Goal: Check status: Check status

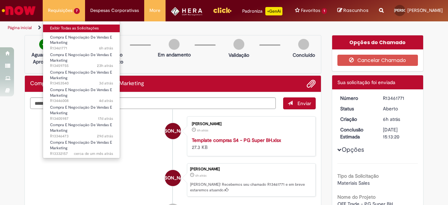
click at [71, 28] on link "Exibir Todas as Solicitações" at bounding box center [81, 29] width 77 height 8
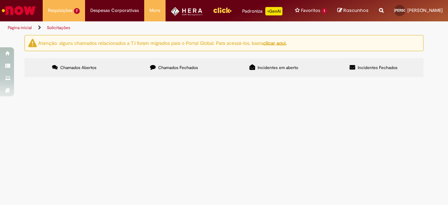
click at [154, 77] on label "Chamados Fechados" at bounding box center [174, 67] width 100 height 19
click at [62, 70] on span "Chamados Abertos" at bounding box center [78, 68] width 36 height 6
click at [0, 0] on span "Compra [MEDICAL_DATA] | HDW OFF Trade" at bounding box center [0, 0] width 0 height 0
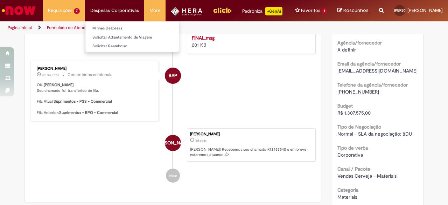
scroll to position [140, 0]
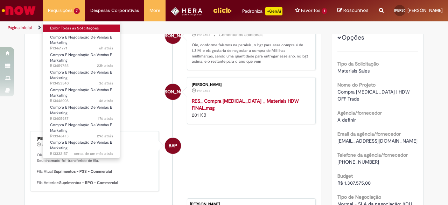
click at [58, 30] on link "Exibir Todas as Solicitações" at bounding box center [81, 29] width 77 height 8
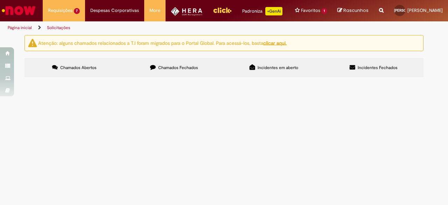
scroll to position [35, 0]
click at [0, 0] on span "Hardware Guaraná - Revamp OFF Trade" at bounding box center [0, 0] width 0 height 0
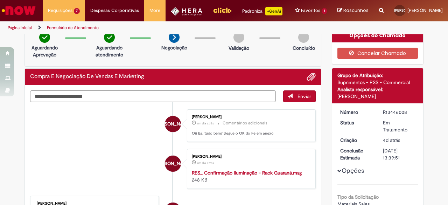
scroll to position [5, 0]
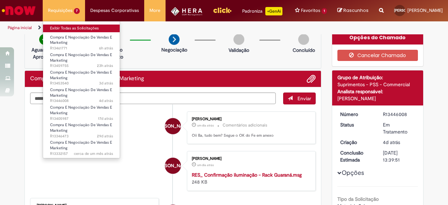
drag, startPoint x: 71, startPoint y: 30, endPoint x: 90, endPoint y: 32, distance: 19.7
click at [71, 30] on link "Exibir Todas as Solicitações" at bounding box center [81, 29] width 77 height 8
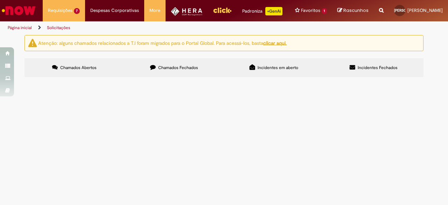
click at [218, 18] on link "Menu Cabeçalho" at bounding box center [222, 10] width 29 height 21
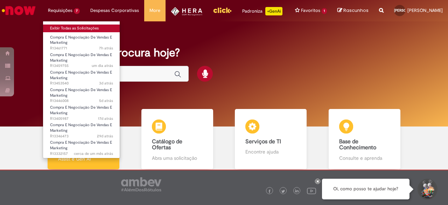
click at [60, 25] on link "Exibir Todas as Solicitações" at bounding box center [81, 29] width 77 height 8
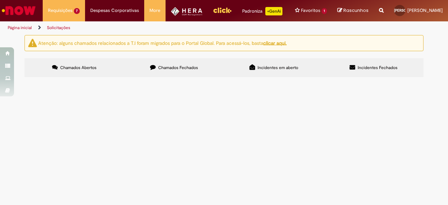
scroll to position [40, 0]
drag, startPoint x: 53, startPoint y: 165, endPoint x: 27, endPoint y: 159, distance: 26.2
click at [0, 0] on section "Itens solicitados Exportar como PDF Exportar como Excel Exportar como CSV Itens…" at bounding box center [0, 0] width 0 height 0
drag, startPoint x: 56, startPoint y: 166, endPoint x: 32, endPoint y: 166, distance: 24.2
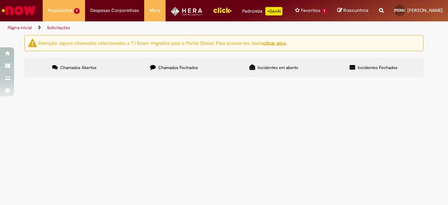
click at [0, 0] on td "R13332157" at bounding box center [0, 0] width 0 height 0
copy span "R13332157"
click at [0, 0] on span "Hardware Original - OFF Trade" at bounding box center [0, 0] width 0 height 0
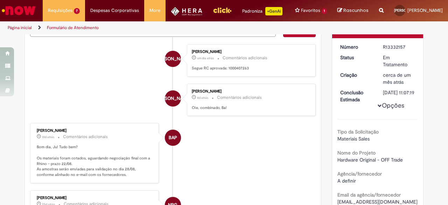
scroll to position [72, 0]
click at [0, 0] on button "Opções" at bounding box center [0, 0] width 0 height 0
